Goal: Find specific page/section: Find specific page/section

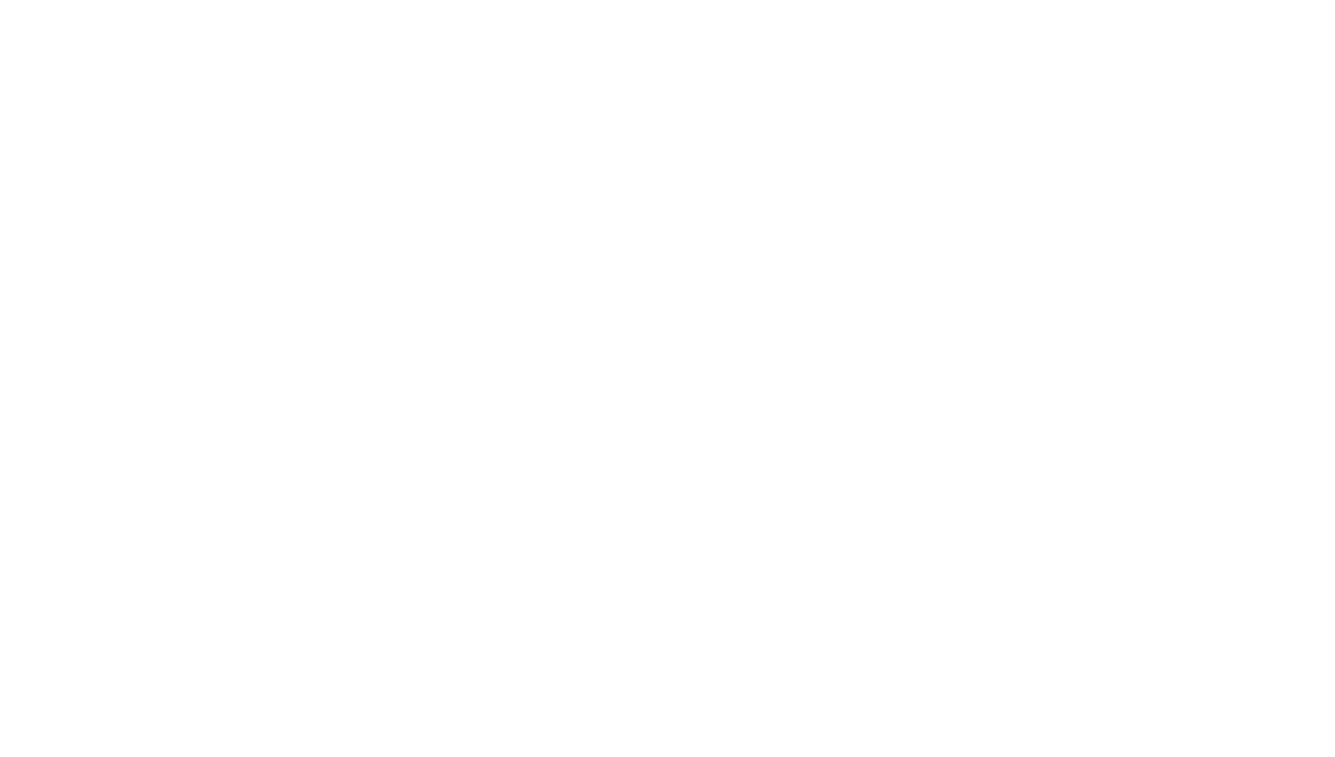
select select "Song"
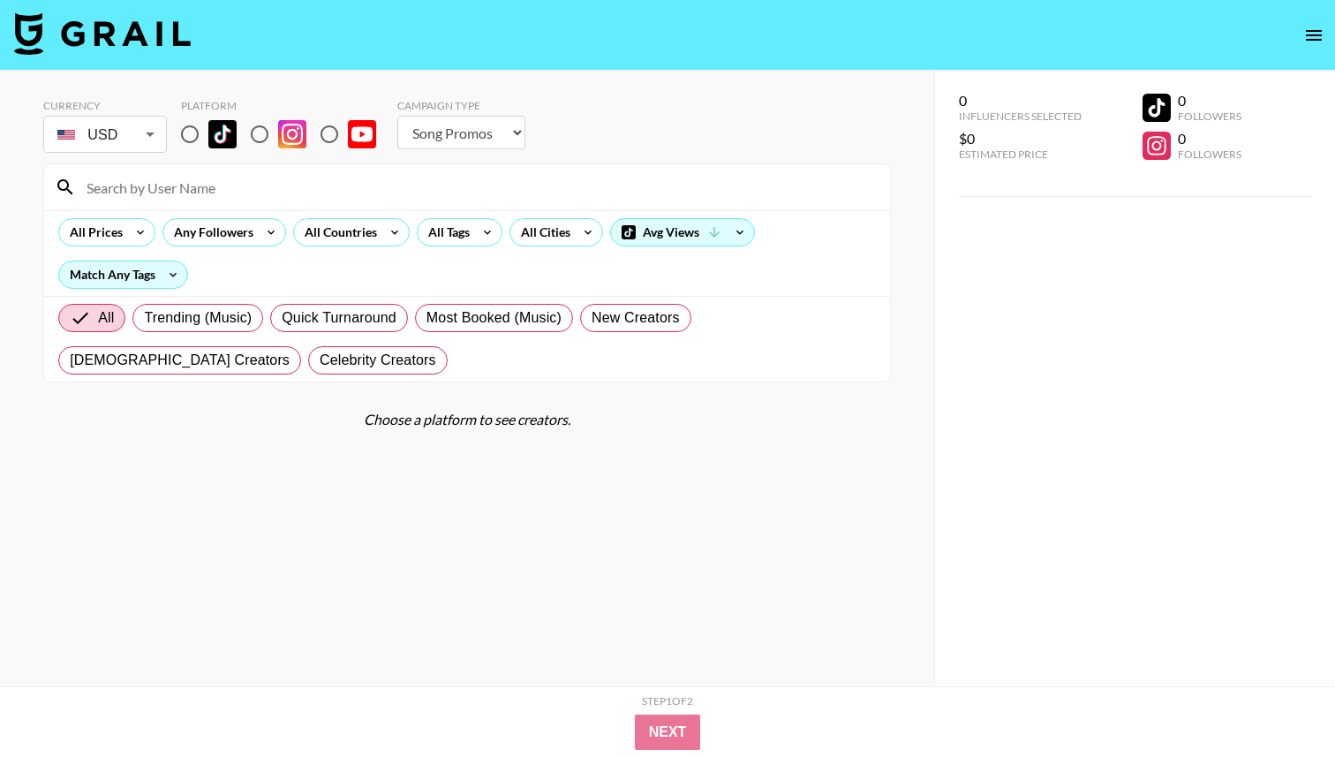
click at [544, 188] on input at bounding box center [477, 187] width 803 height 28
type input "amb"
click at [188, 132] on input "radio" at bounding box center [189, 134] width 37 height 37
radio input "true"
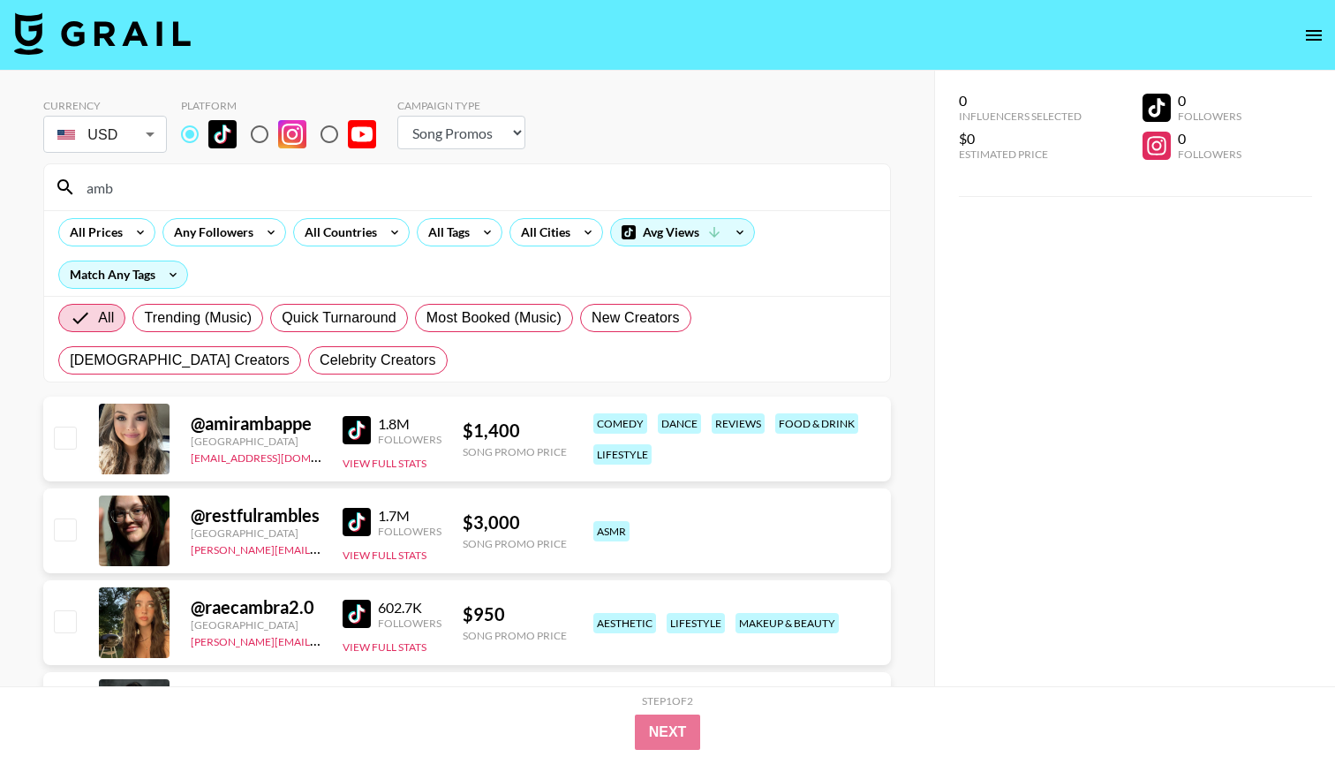
click at [222, 185] on input "amb" at bounding box center [477, 187] width 803 height 28
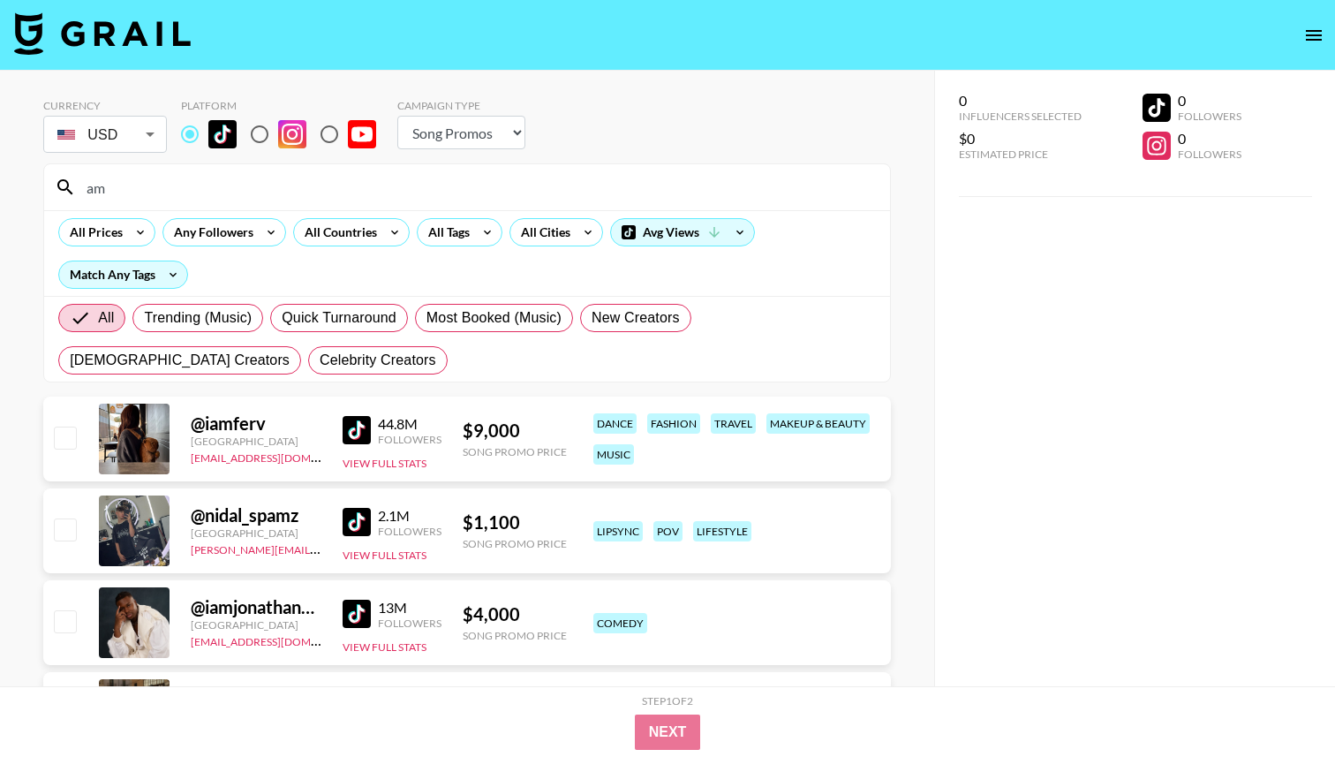
type input "amb"
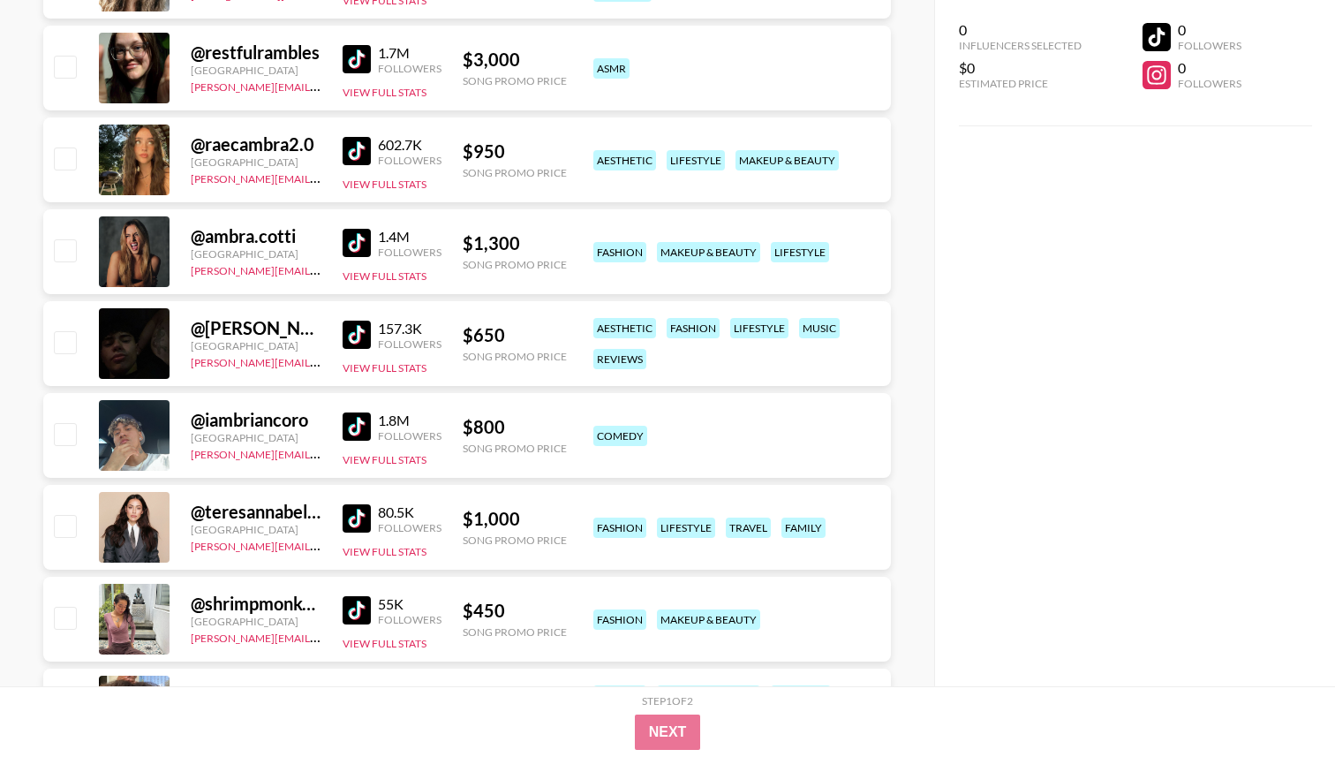
scroll to position [551, 0]
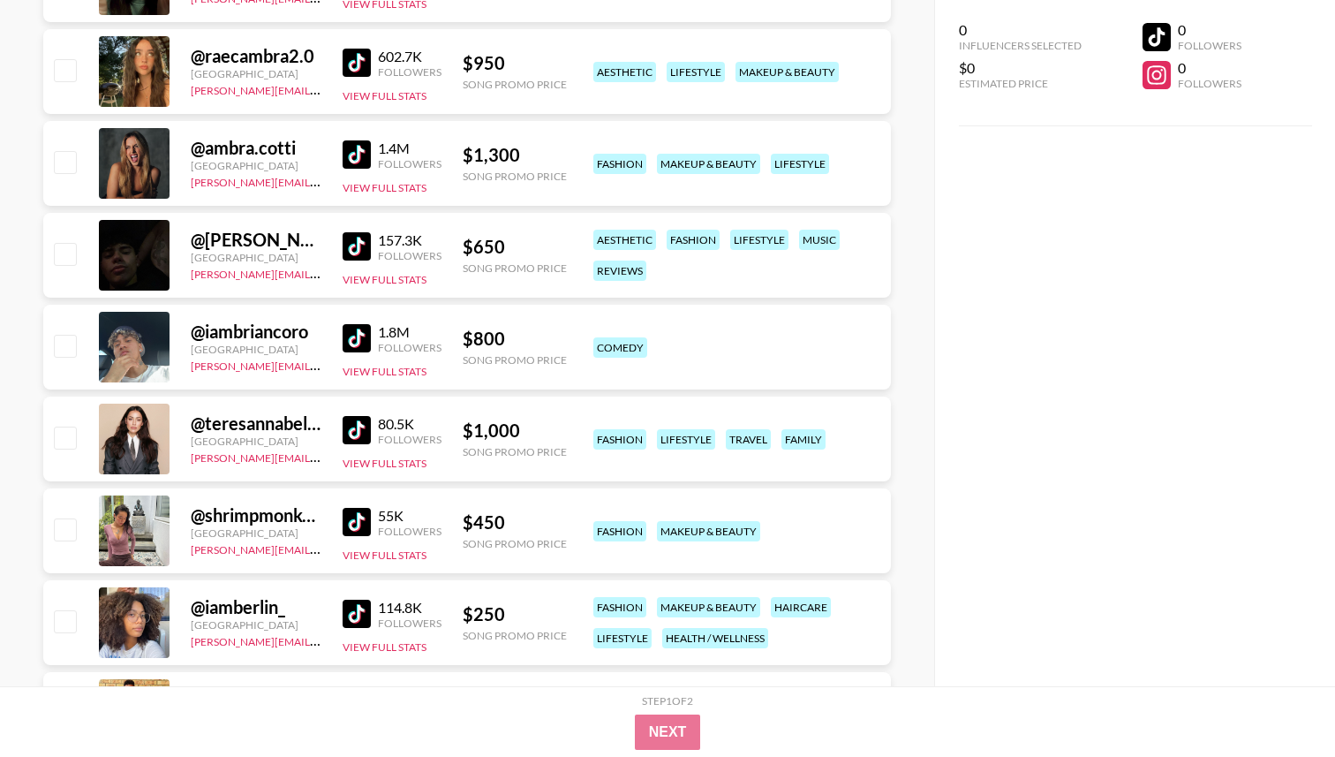
click at [356, 337] on img at bounding box center [357, 338] width 28 height 28
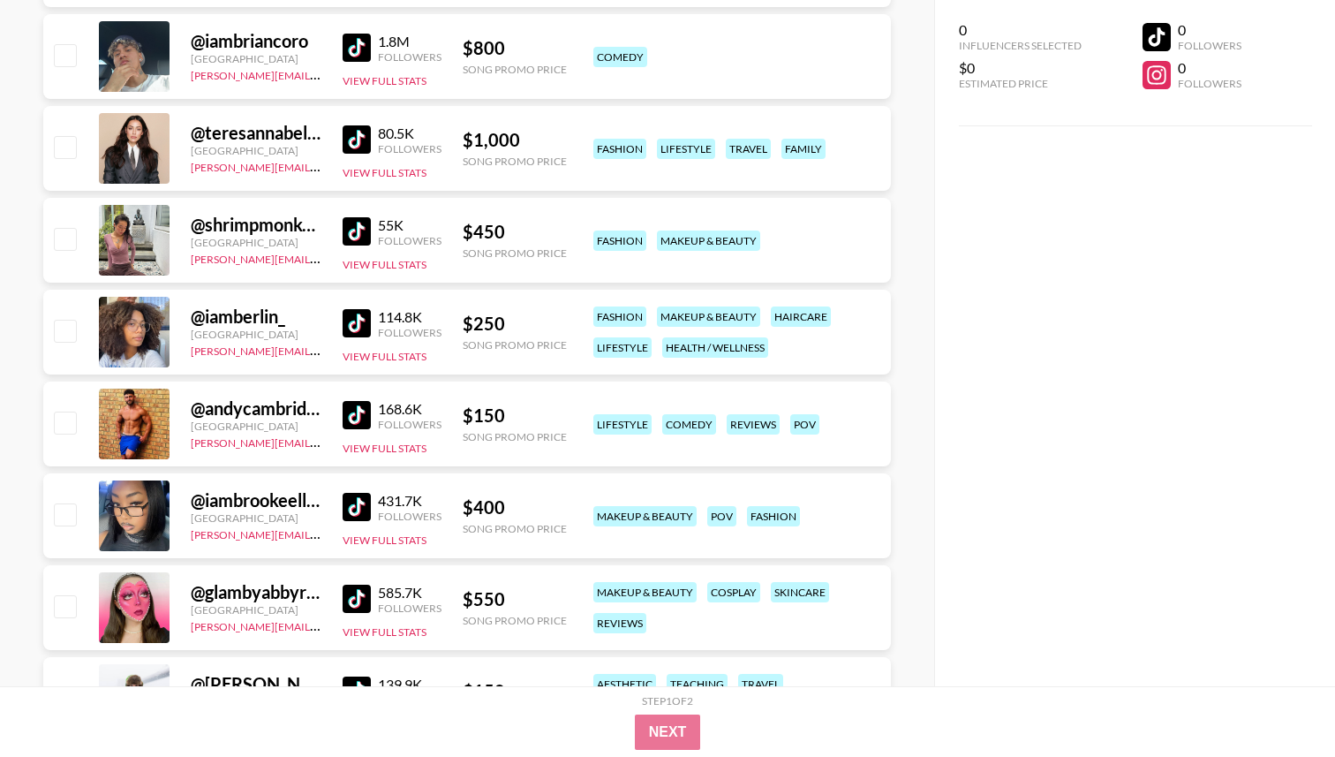
click at [363, 318] on img at bounding box center [357, 323] width 28 height 28
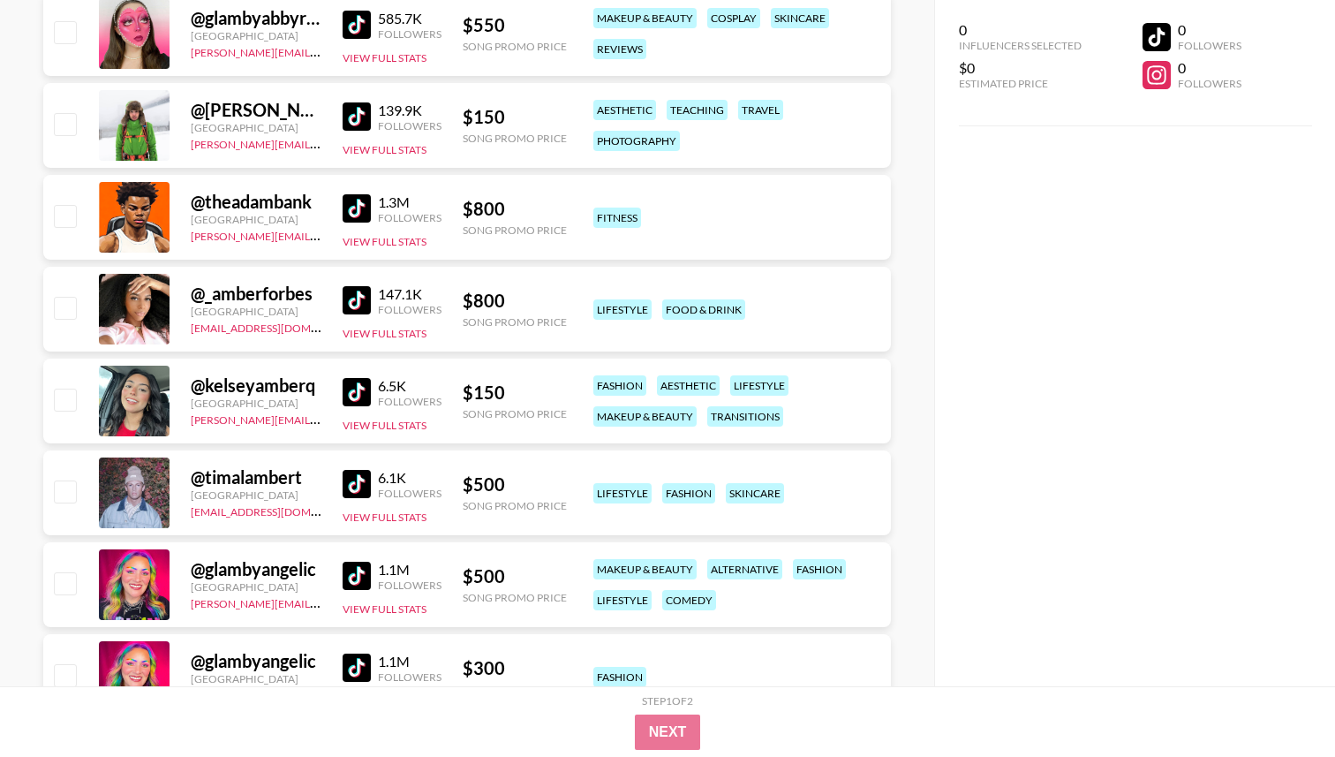
scroll to position [1486, 0]
